Goal: Task Accomplishment & Management: Use online tool/utility

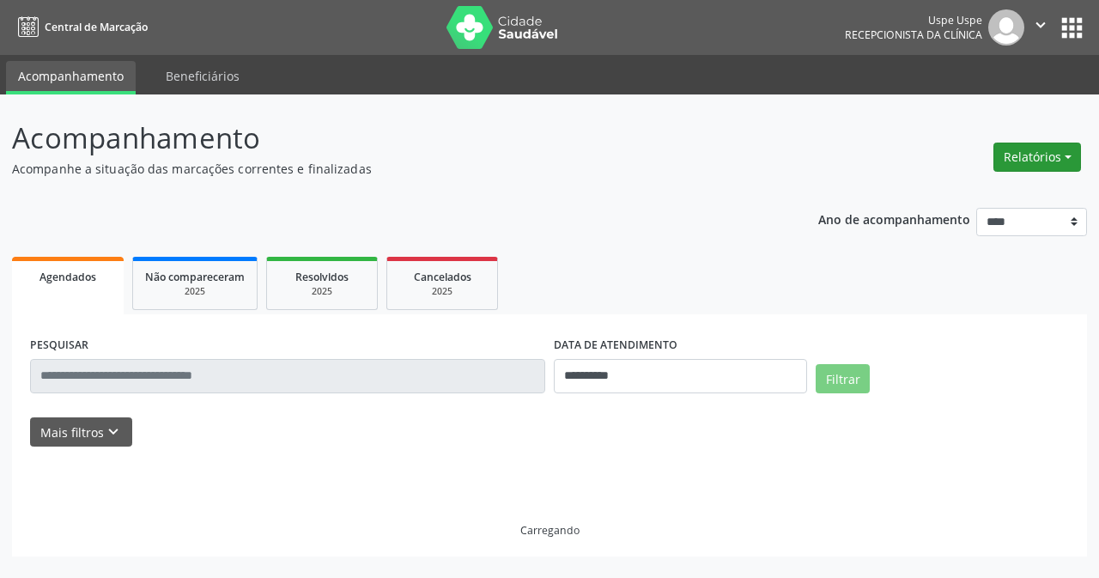
click at [1029, 154] on button "Relatórios" at bounding box center [1037, 157] width 88 height 29
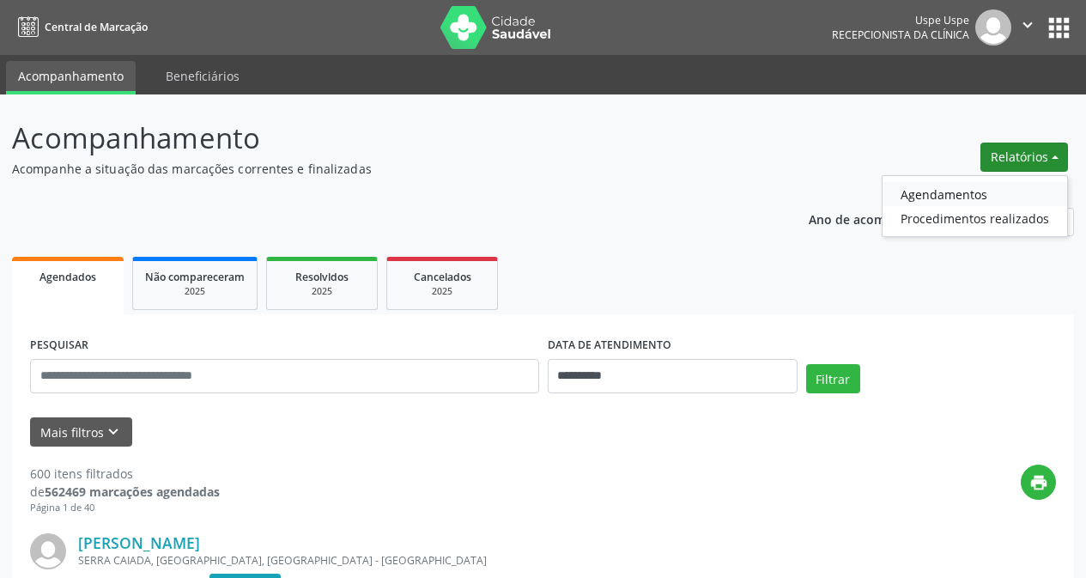
click at [969, 191] on link "Agendamentos" at bounding box center [975, 194] width 185 height 24
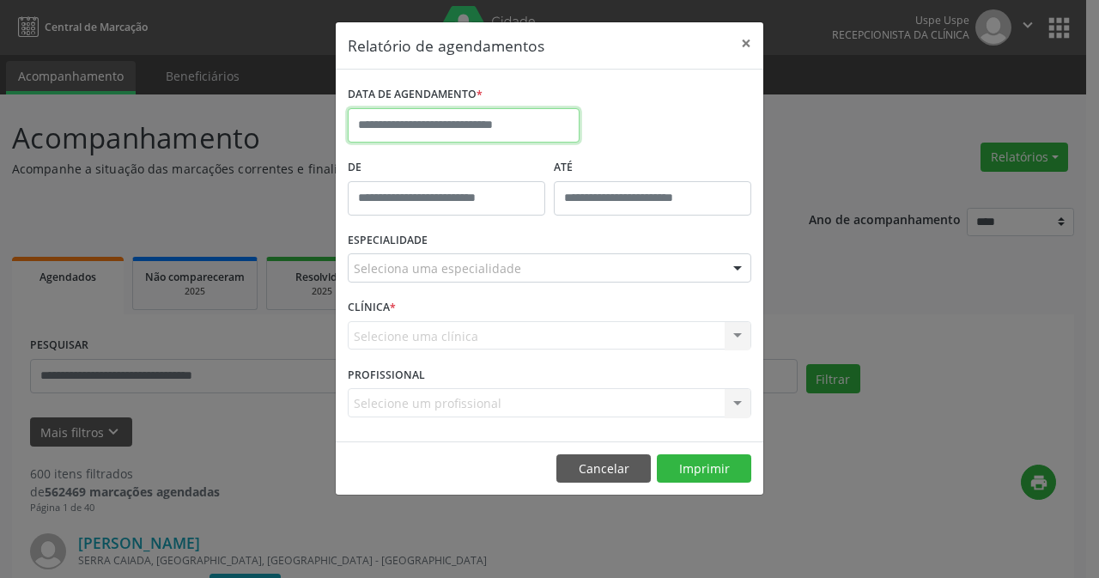
click at [459, 133] on input "text" at bounding box center [464, 125] width 232 height 34
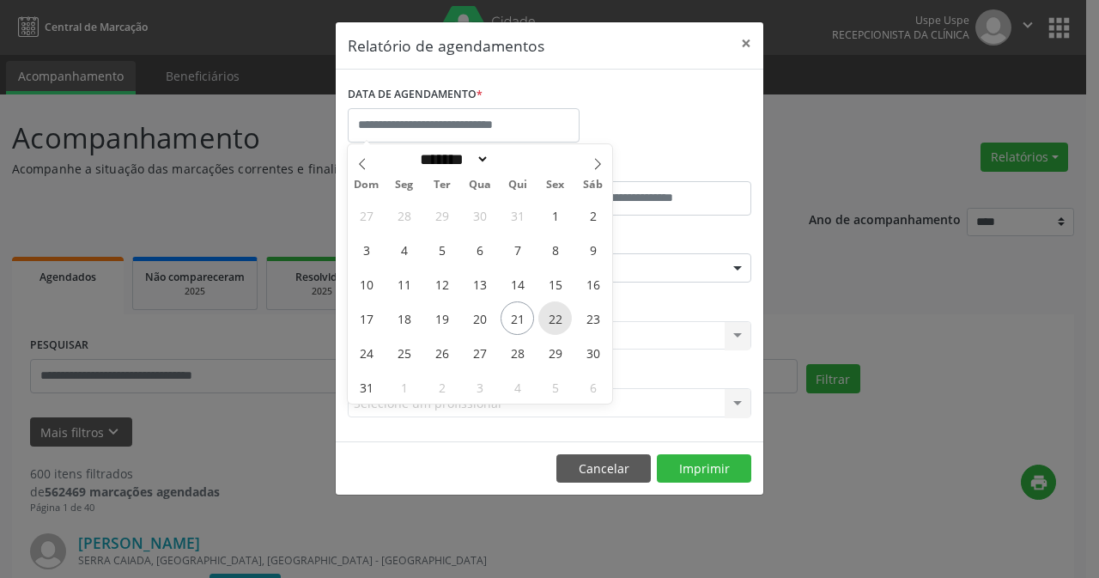
click at [544, 313] on span "22" at bounding box center [554, 317] width 33 height 33
type input "**********"
click at [544, 313] on span "22" at bounding box center [554, 317] width 33 height 33
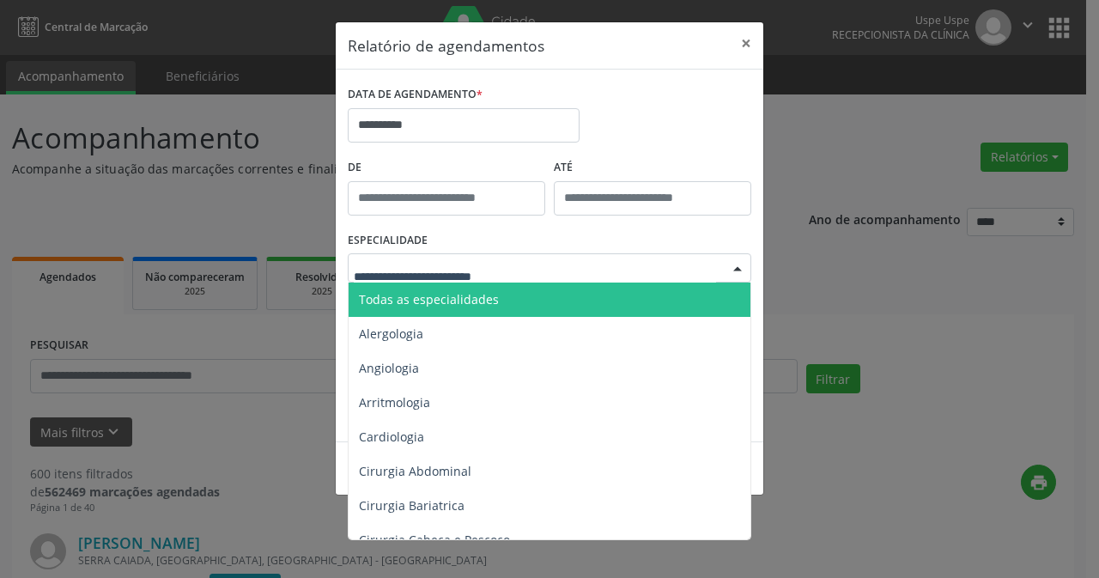
click at [547, 275] on div at bounding box center [550, 267] width 404 height 29
click at [533, 289] on span "Todas as especialidades" at bounding box center [551, 300] width 404 height 34
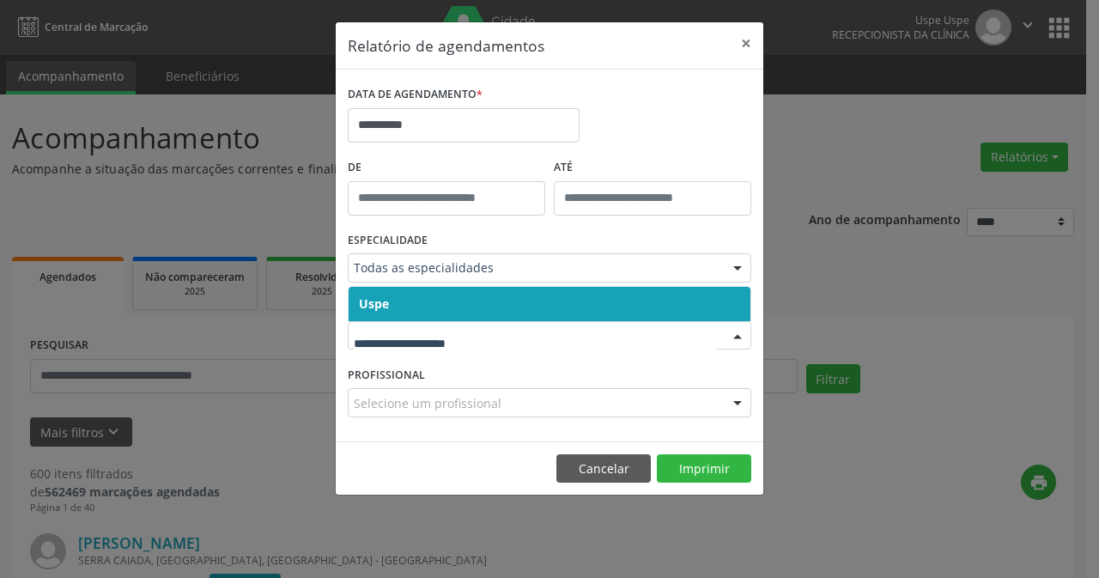
click at [421, 308] on span "Uspe" at bounding box center [550, 304] width 402 height 34
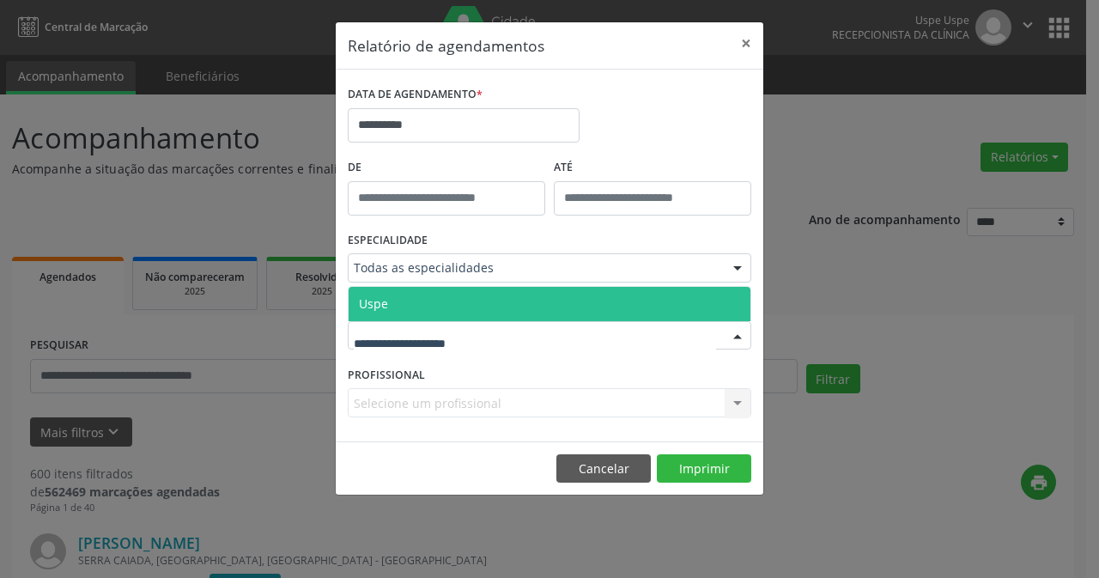
click at [422, 301] on span "Uspe" at bounding box center [550, 304] width 402 height 34
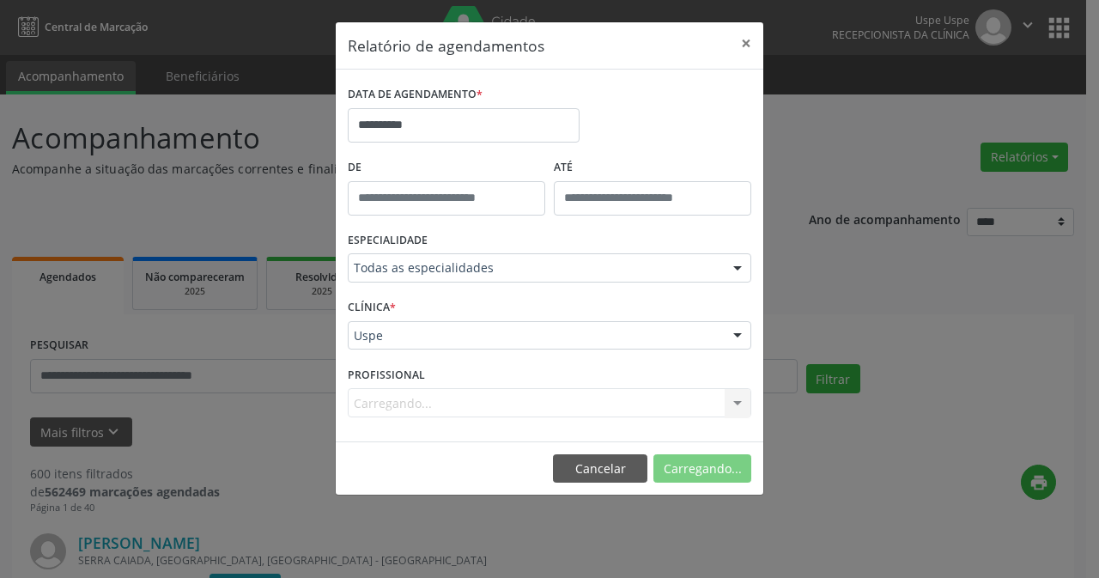
click at [416, 405] on div "Carregando... Nenhum resultado encontrado para: " " Não há nenhuma opção para s…" at bounding box center [550, 402] width 404 height 29
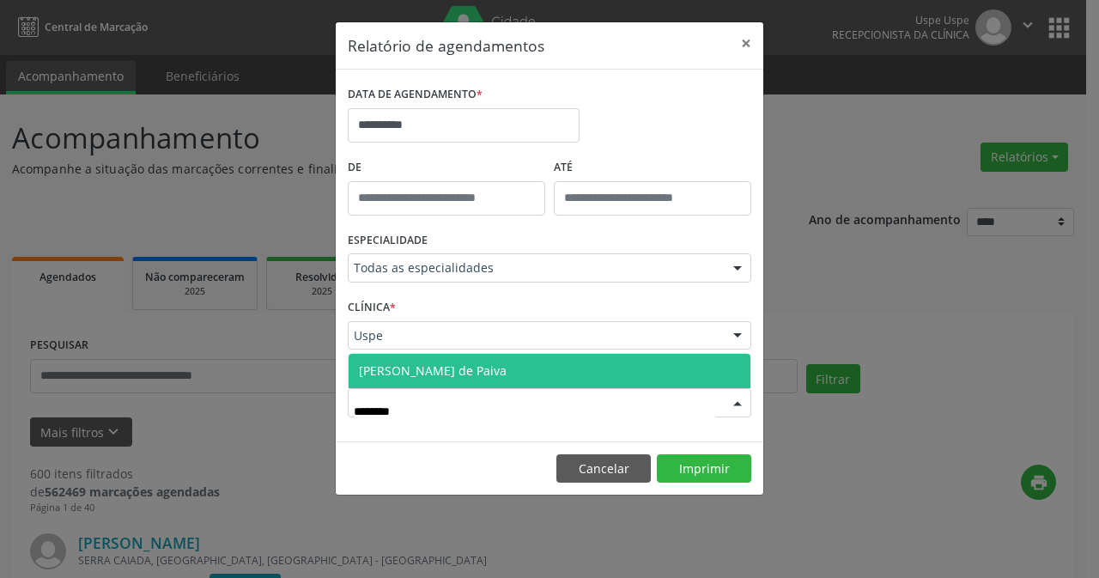
type input "*********"
click at [421, 372] on span "[PERSON_NAME] de Paiva" at bounding box center [433, 370] width 148 height 16
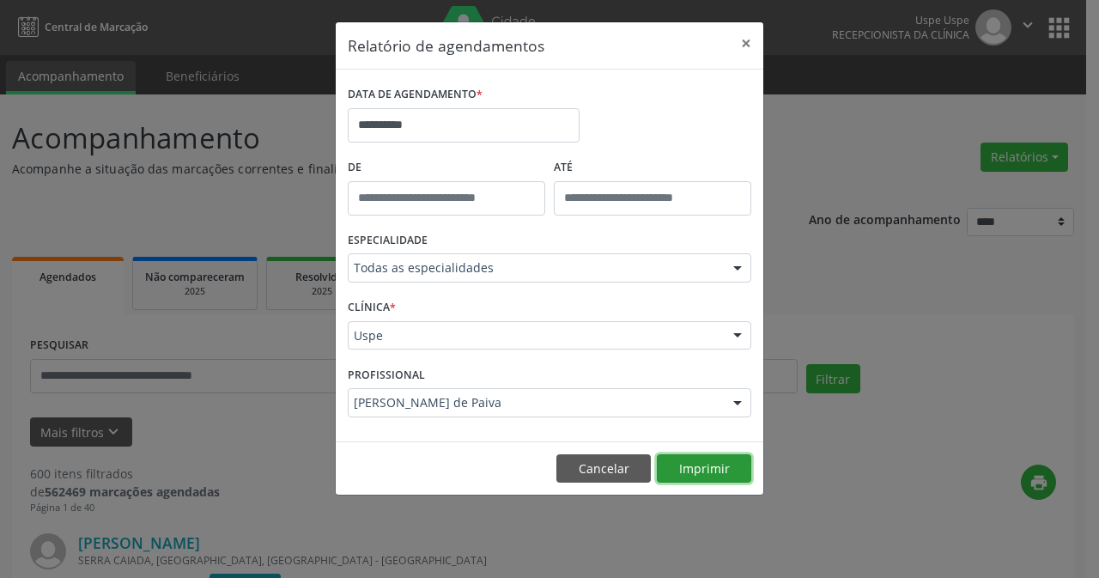
click at [701, 463] on button "Imprimir" at bounding box center [704, 468] width 94 height 29
